Goal: Information Seeking & Learning: Learn about a topic

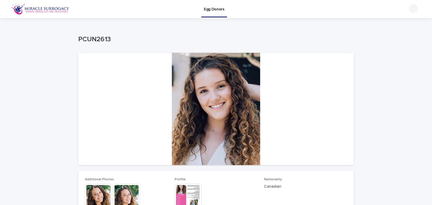
click at [59, 7] on img at bounding box center [40, 8] width 58 height 11
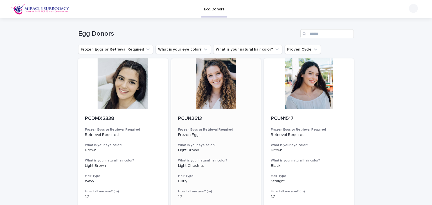
click at [201, 78] on div at bounding box center [216, 84] width 90 height 51
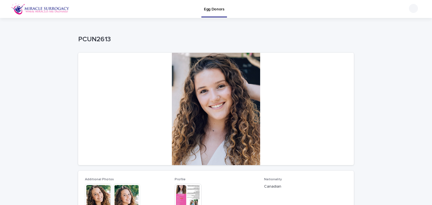
click at [178, 194] on img at bounding box center [188, 197] width 27 height 27
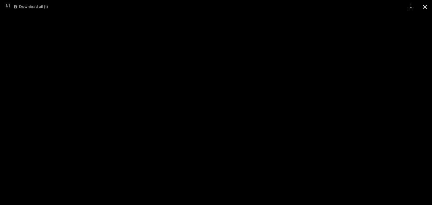
click at [426, 7] on button "Close gallery" at bounding box center [425, 6] width 14 height 13
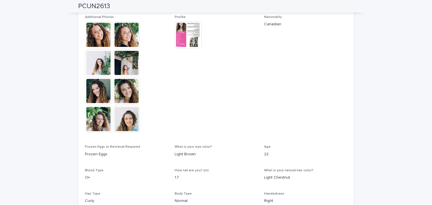
scroll to position [205, 0]
